Goal: Use online tool/utility

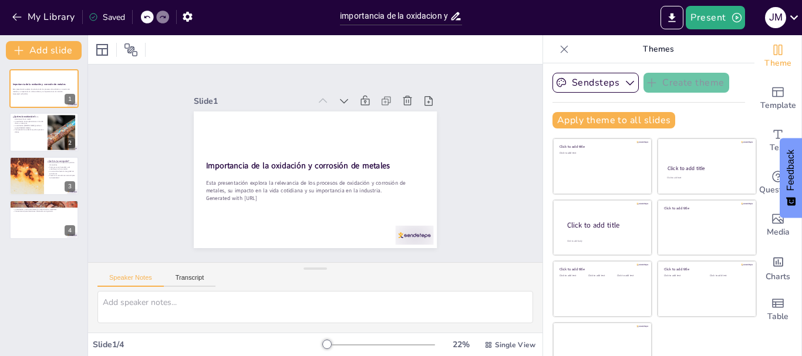
type input "importancia de la oxidacion y corrosion de metales"
click at [53, 133] on div at bounding box center [62, 132] width 54 height 36
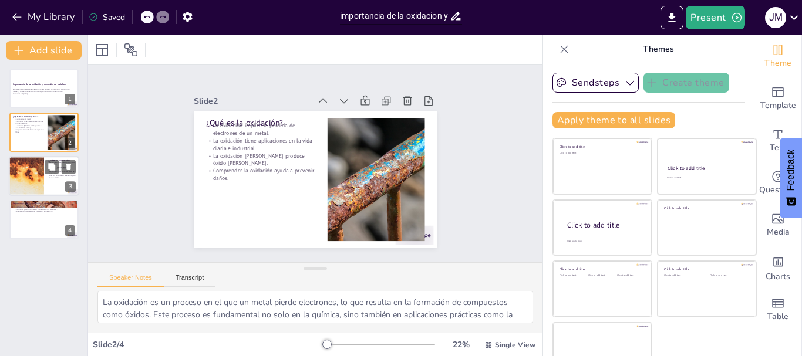
click at [57, 180] on div at bounding box center [44, 176] width 70 height 40
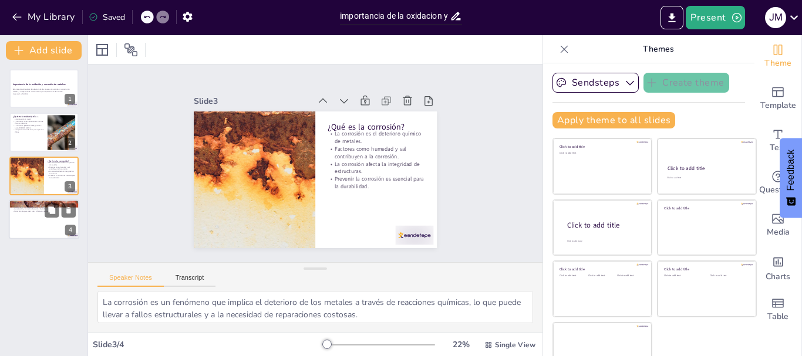
click at [36, 218] on div at bounding box center [44, 220] width 70 height 40
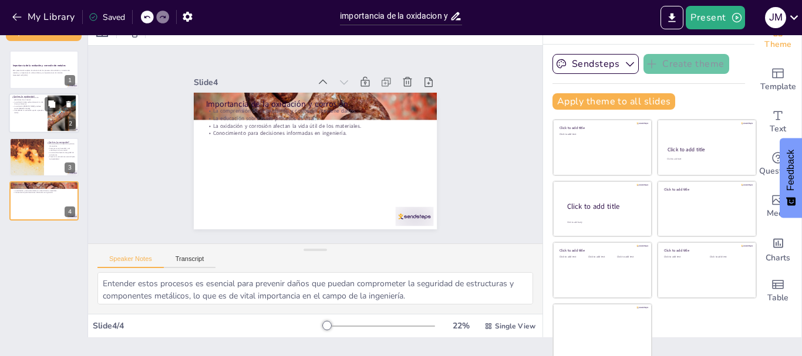
scroll to position [22, 0]
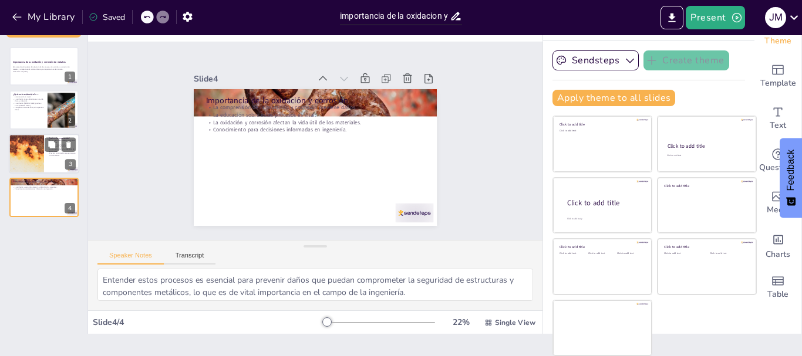
click at [19, 150] on div at bounding box center [26, 154] width 80 height 40
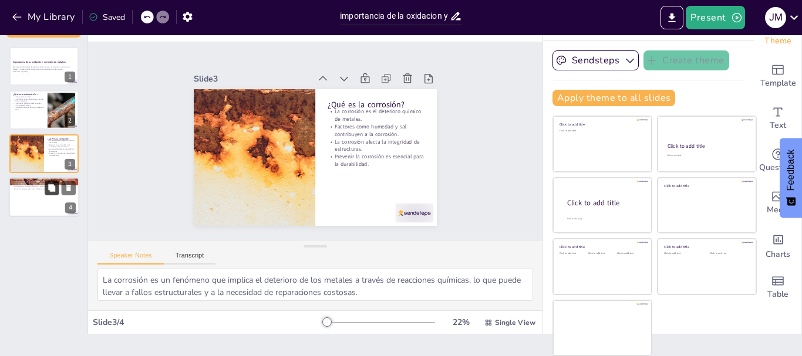
click at [49, 185] on icon at bounding box center [51, 187] width 7 height 7
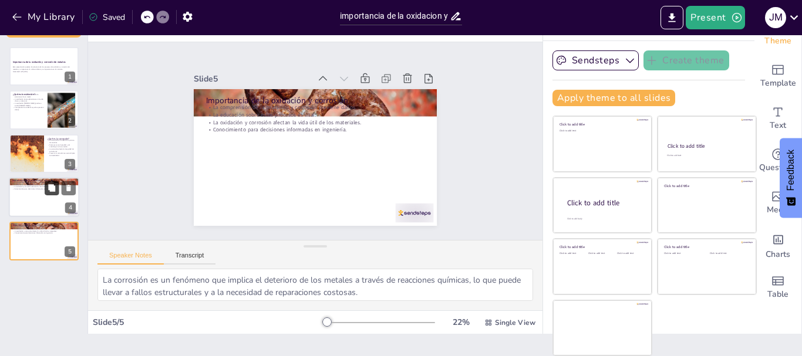
type textarea "Entender estos procesos es esencial para prevenir daños que puedan comprometer …"
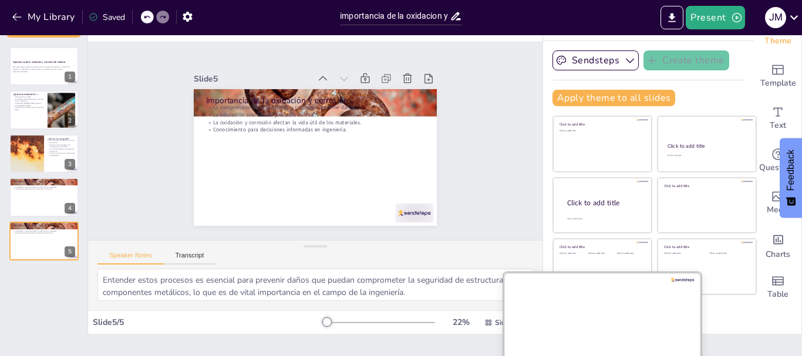
click at [606, 325] on div at bounding box center [601, 327] width 197 height 111
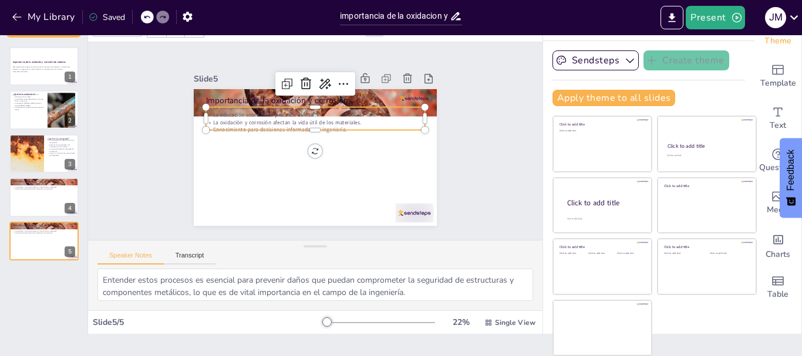
type input "32"
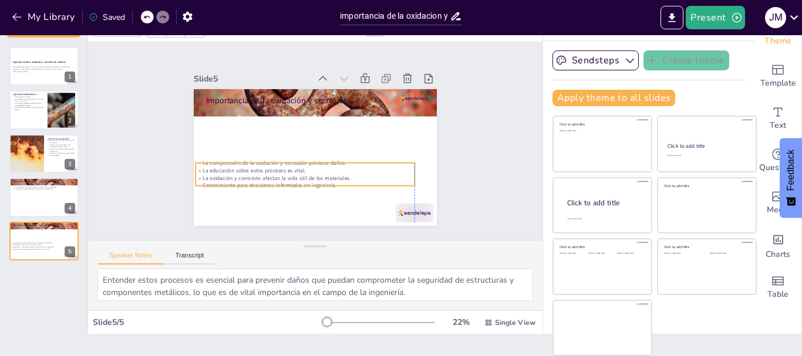
drag, startPoint x: 237, startPoint y: 107, endPoint x: 231, endPoint y: 163, distance: 56.1
click at [295, 163] on p "La comprensión de la oxidación y corrosión previene daños." at bounding box center [332, 157] width 75 height 211
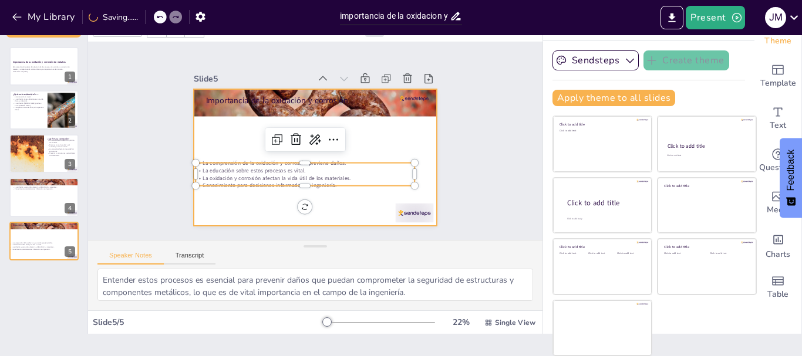
click at [367, 140] on div at bounding box center [298, 140] width 137 height 243
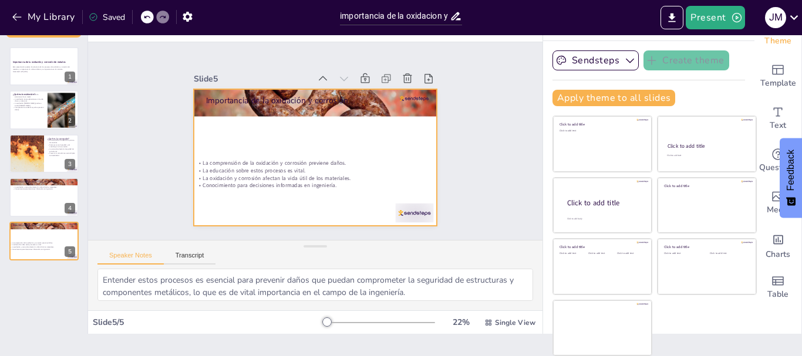
scroll to position [0, 0]
